Goal: Information Seeking & Learning: Understand process/instructions

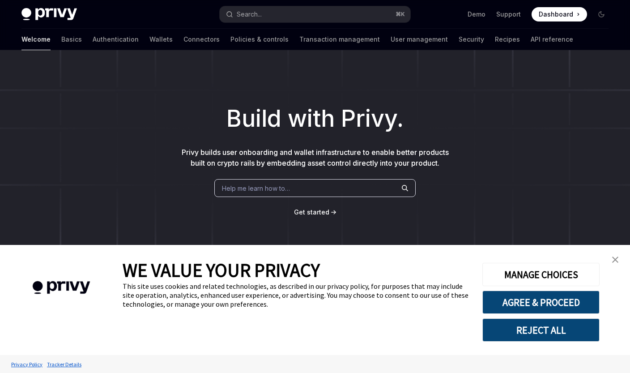
click at [619, 260] on link "close banner" at bounding box center [615, 260] width 18 height 18
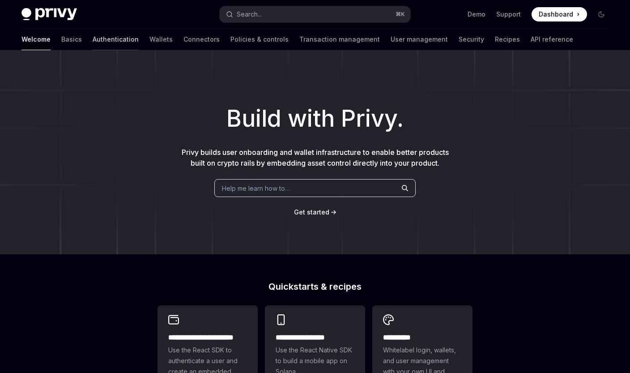
click at [93, 37] on link "Authentication" at bounding box center [116, 39] width 46 height 21
type textarea "*"
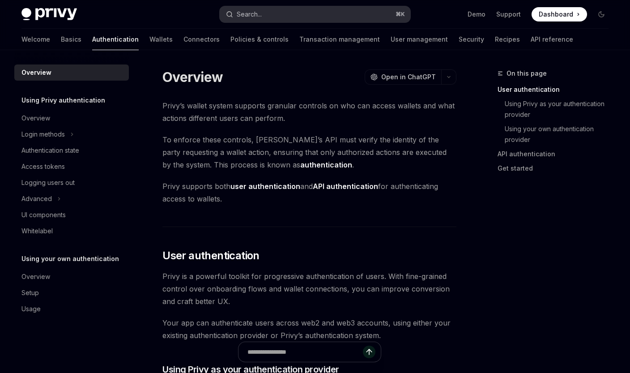
click at [292, 13] on button "Search... ⌘ K" at bounding box center [315, 14] width 191 height 16
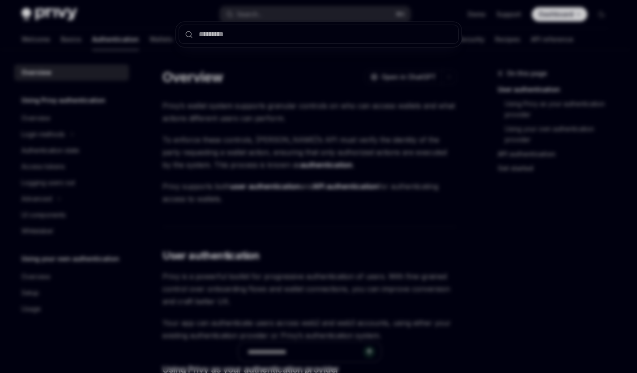
click at [291, 35] on input "text" at bounding box center [319, 34] width 280 height 19
type input "**********"
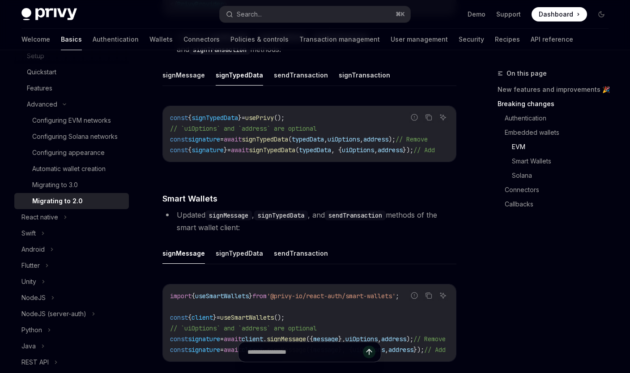
click at [294, 185] on div "This guide will help you migrate your Privy React SDK from v1.x.x to v2.0.0. To…" at bounding box center [309, 130] width 294 height 2814
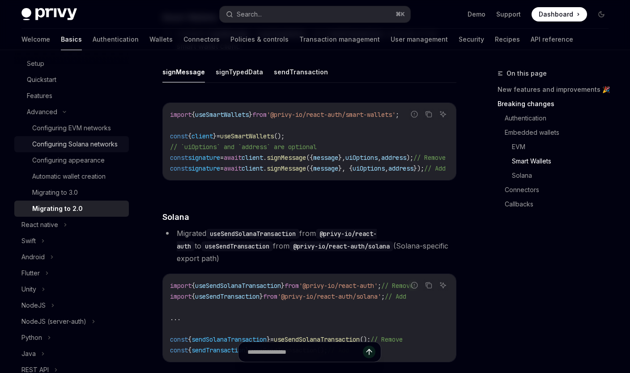
scroll to position [118, 0]
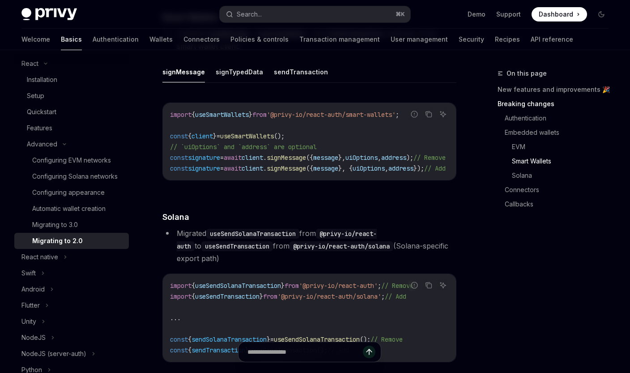
click at [179, 68] on button "signMessage" at bounding box center [183, 71] width 43 height 21
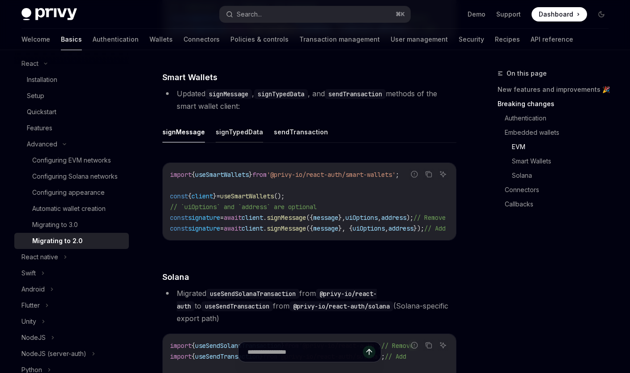
click at [239, 131] on button "signTypedData" at bounding box center [239, 131] width 47 height 21
click at [311, 132] on button "sendTransaction" at bounding box center [301, 131] width 54 height 21
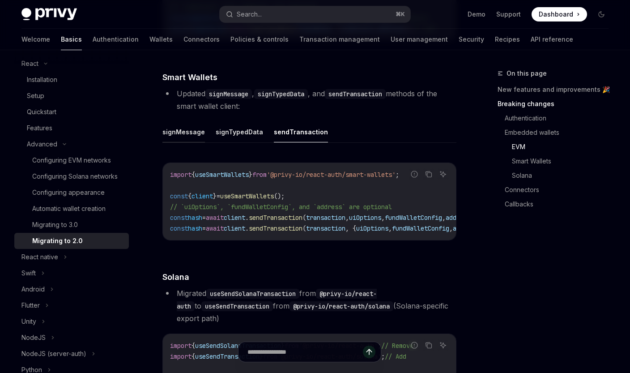
click at [173, 129] on button "signMessage" at bounding box center [183, 131] width 43 height 21
type textarea "*"
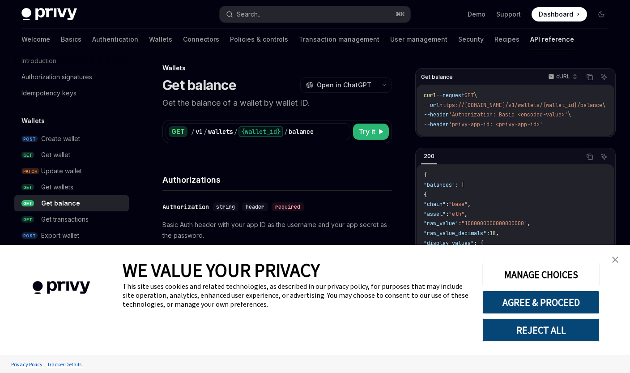
scroll to position [228, 0]
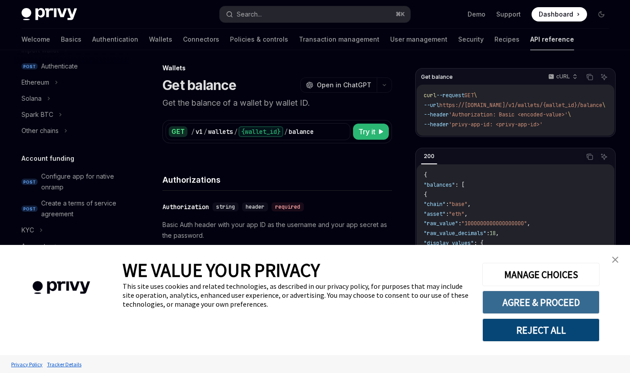
click at [508, 298] on button "AGREE & PROCEED" at bounding box center [540, 301] width 117 height 23
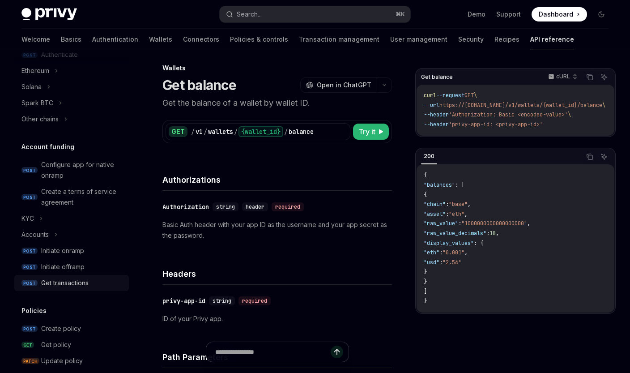
scroll to position [257, 0]
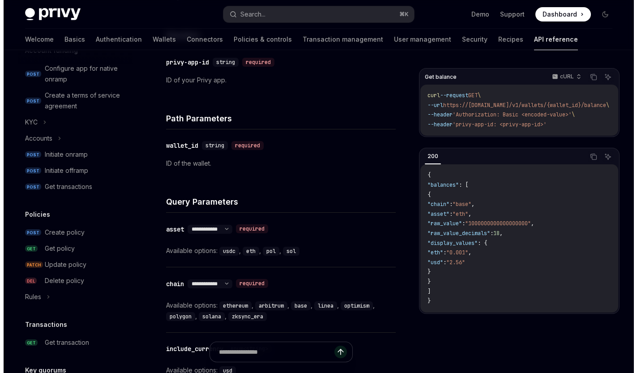
scroll to position [250, 0]
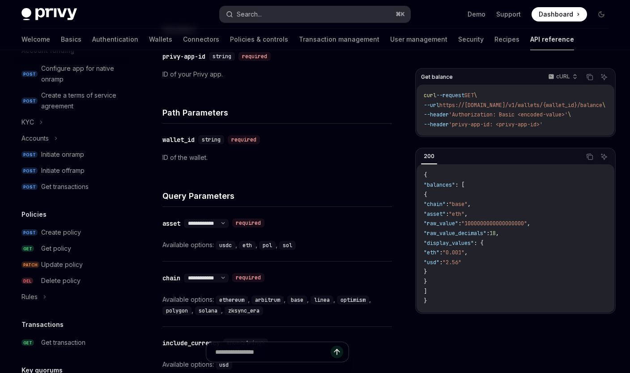
click at [255, 13] on div "Search..." at bounding box center [249, 14] width 25 height 11
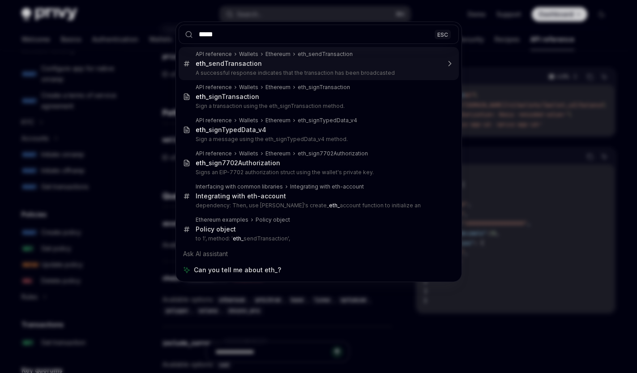
type input "******"
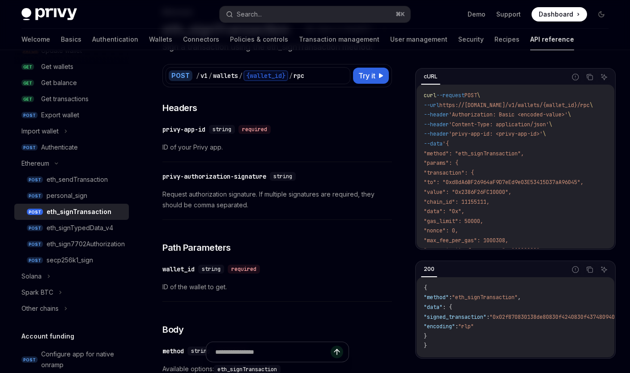
scroll to position [51, 0]
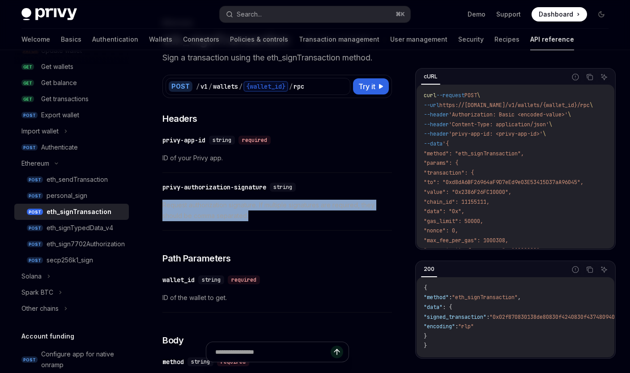
drag, startPoint x: 270, startPoint y: 219, endPoint x: 163, endPoint y: 205, distance: 108.2
click at [163, 205] on span "Request authorization signature. If multiple signatures are required, they shou…" at bounding box center [277, 210] width 230 height 21
copy span "Request authorization signature. If multiple signatures are required, they shou…"
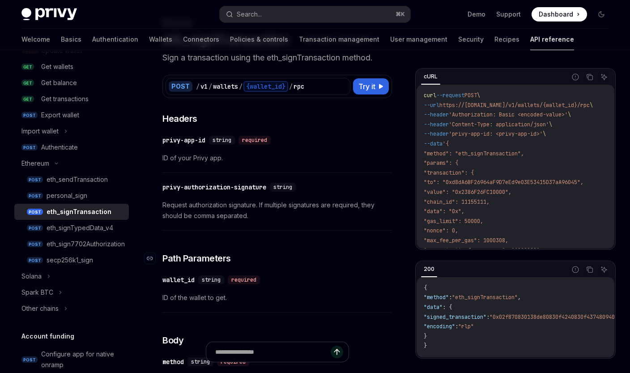
click at [300, 257] on h3 "​ Path Parameters" at bounding box center [277, 258] width 230 height 13
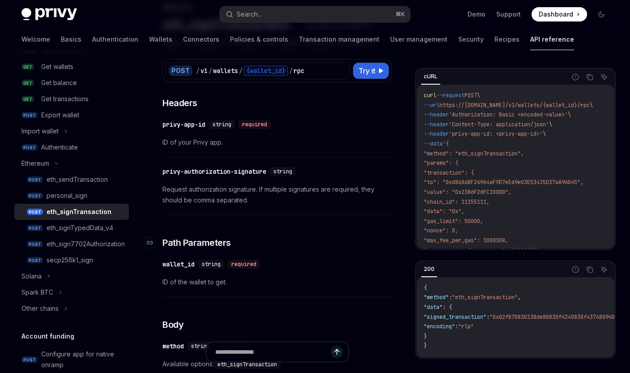
scroll to position [0, 0]
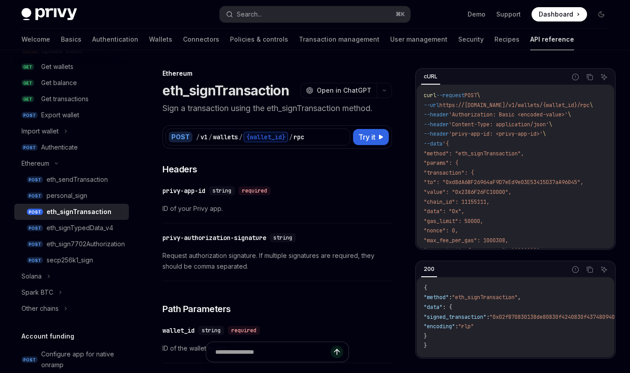
click at [257, 91] on h1 "eth_signTransaction" at bounding box center [225, 90] width 127 height 16
click at [317, 191] on div "​ privy-app-id string required" at bounding box center [272, 190] width 221 height 11
click at [374, 137] on span "Try it" at bounding box center [366, 137] width 17 height 11
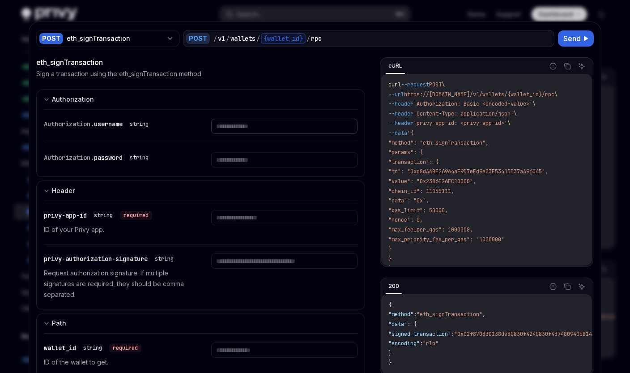
click at [256, 126] on input "text" at bounding box center [284, 126] width 146 height 15
click at [254, 163] on input "text" at bounding box center [284, 159] width 146 height 15
click at [576, 36] on span "Send" at bounding box center [571, 38] width 17 height 11
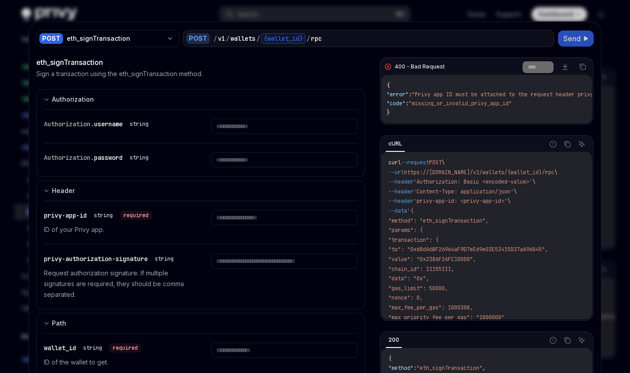
click at [449, 199] on code "curl --request POST \ --url https://api.privy.io/v1/wallets/{wallet_id}/rpc \ -…" at bounding box center [486, 254] width 196 height 193
drag, startPoint x: 443, startPoint y: 206, endPoint x: 521, endPoint y: 207, distance: 78.3
click at [511, 205] on span "--header 'privy-app-id: <privy-app-id>' \" at bounding box center [449, 200] width 122 height 7
click at [480, 240] on code "curl --request POST \ --url https://api.privy.io/v1/wallets/{wallet_id}/rpc \ -…" at bounding box center [486, 254] width 196 height 193
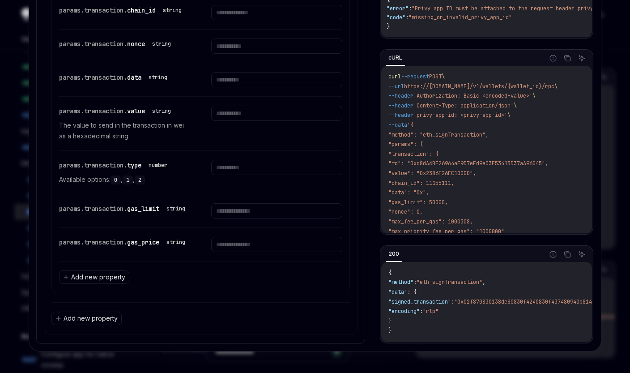
click at [620, 55] on div at bounding box center [315, 186] width 630 height 373
type textarea "*"
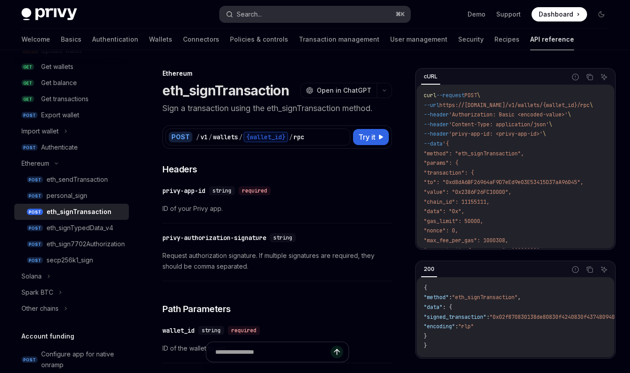
click at [255, 15] on div "Search..." at bounding box center [249, 14] width 25 height 11
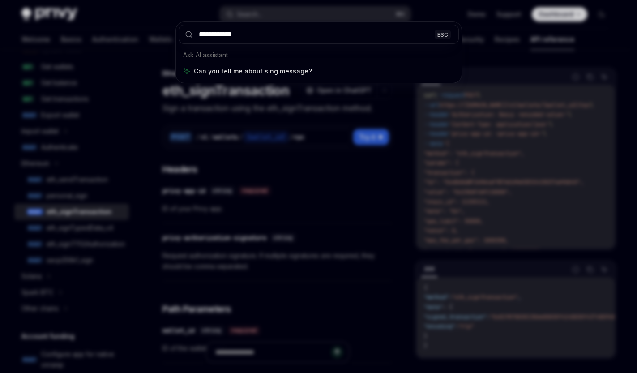
click at [209, 35] on input "**********" at bounding box center [319, 34] width 280 height 19
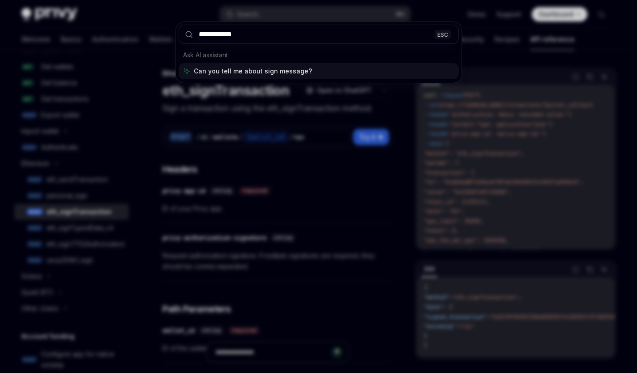
type input "**********"
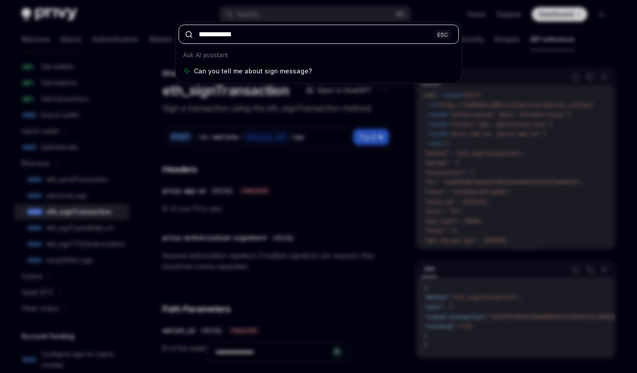
drag, startPoint x: 213, startPoint y: 36, endPoint x: 318, endPoint y: 16, distance: 106.1
click at [306, 42] on input "**********" at bounding box center [319, 34] width 280 height 19
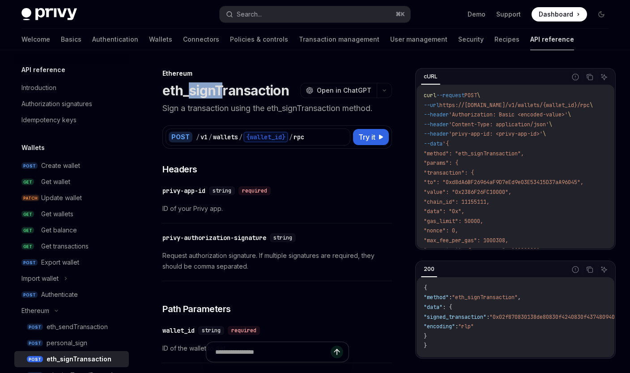
drag, startPoint x: 190, startPoint y: 90, endPoint x: 218, endPoint y: 90, distance: 28.2
click at [218, 90] on h1 "eth_signTransaction" at bounding box center [225, 90] width 127 height 16
copy h1 "sign"
click at [260, 7] on button "Search... ⌘ K" at bounding box center [315, 14] width 191 height 16
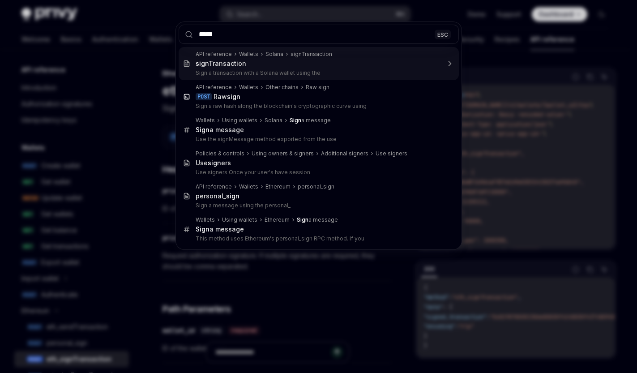
type input "******"
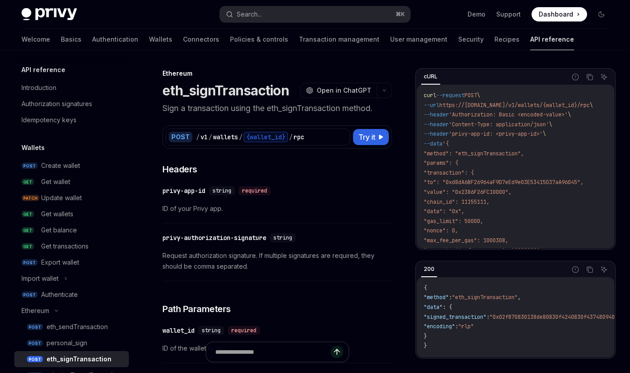
type textarea "*"
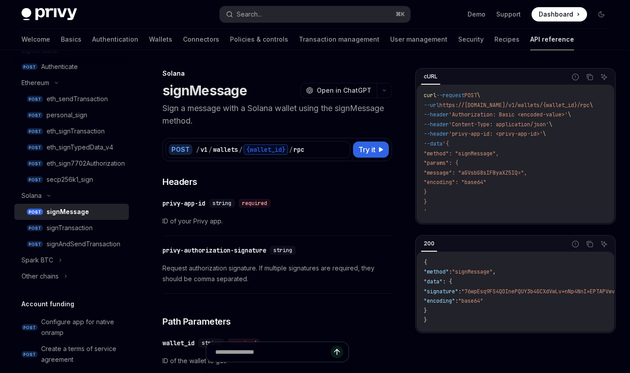
click at [232, 88] on h1 "signMessage" at bounding box center [204, 90] width 85 height 16
copy h1 "signMessage"
click at [267, 106] on p "Sign a message with a Solana wallet using the signMessage method." at bounding box center [277, 114] width 230 height 25
